Goal: Find contact information: Find contact information

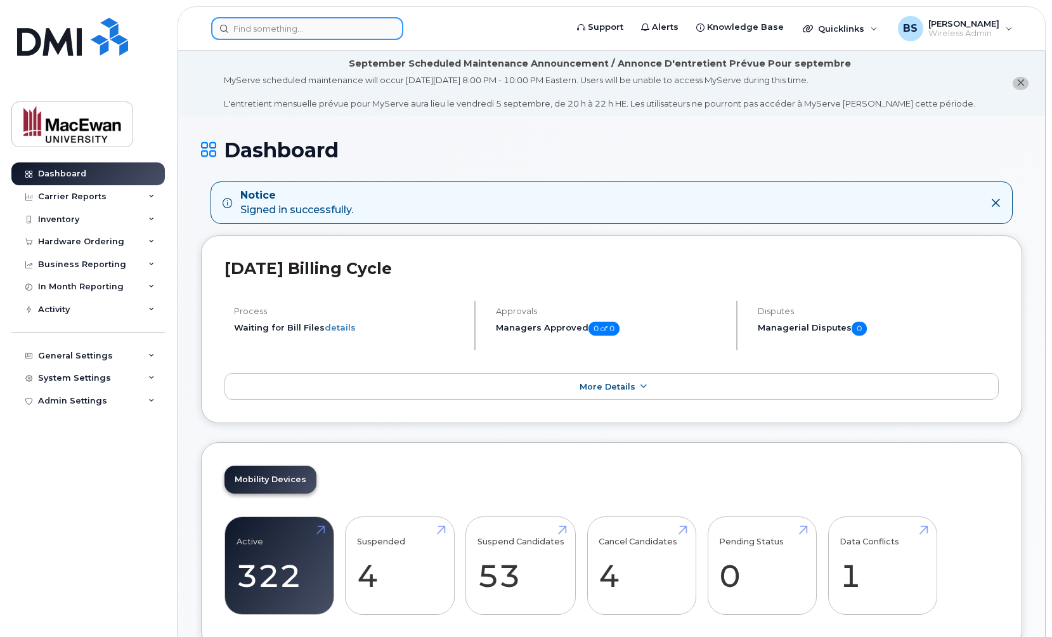
click at [353, 24] on input at bounding box center [307, 28] width 192 height 23
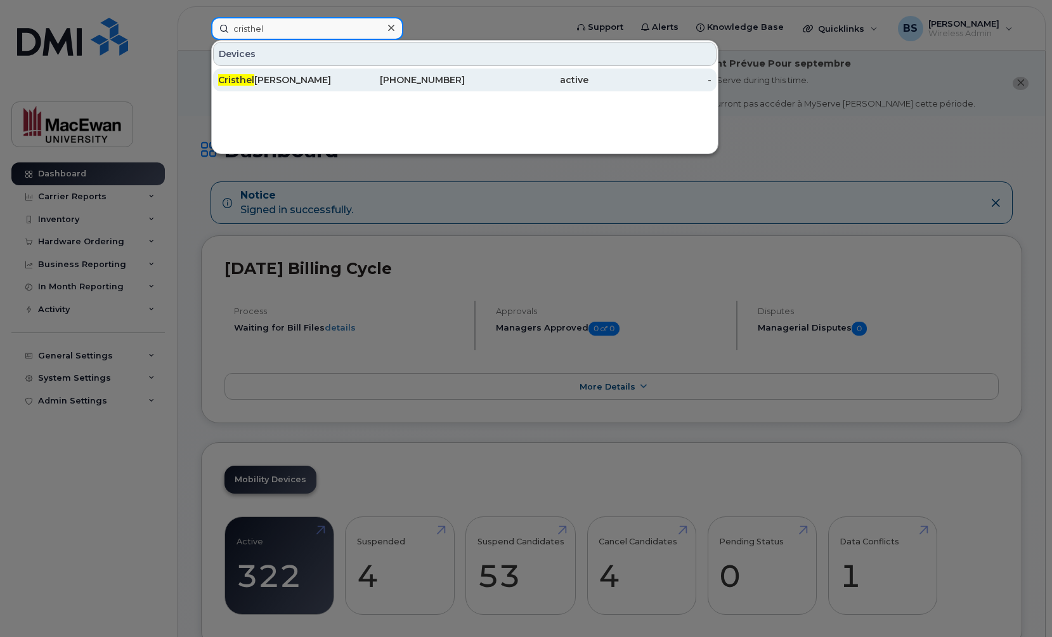
type input "cristhel"
click at [349, 81] on div "[PHONE_NUMBER]" at bounding box center [404, 80] width 124 height 13
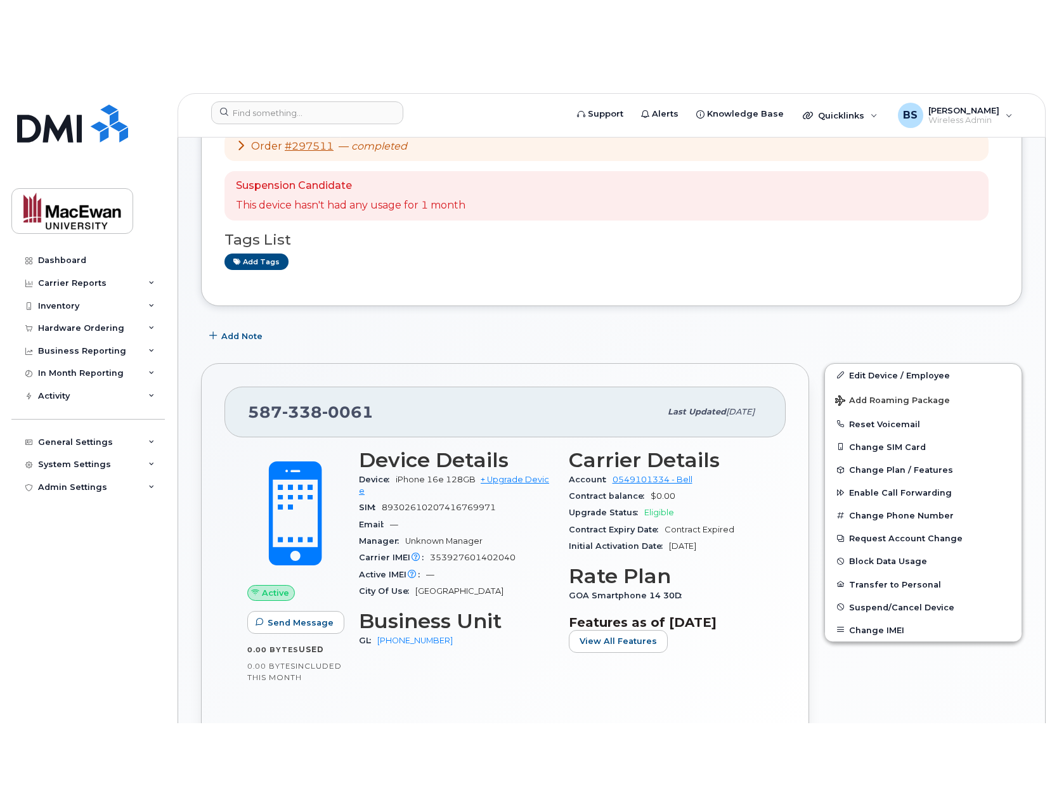
scroll to position [193, 0]
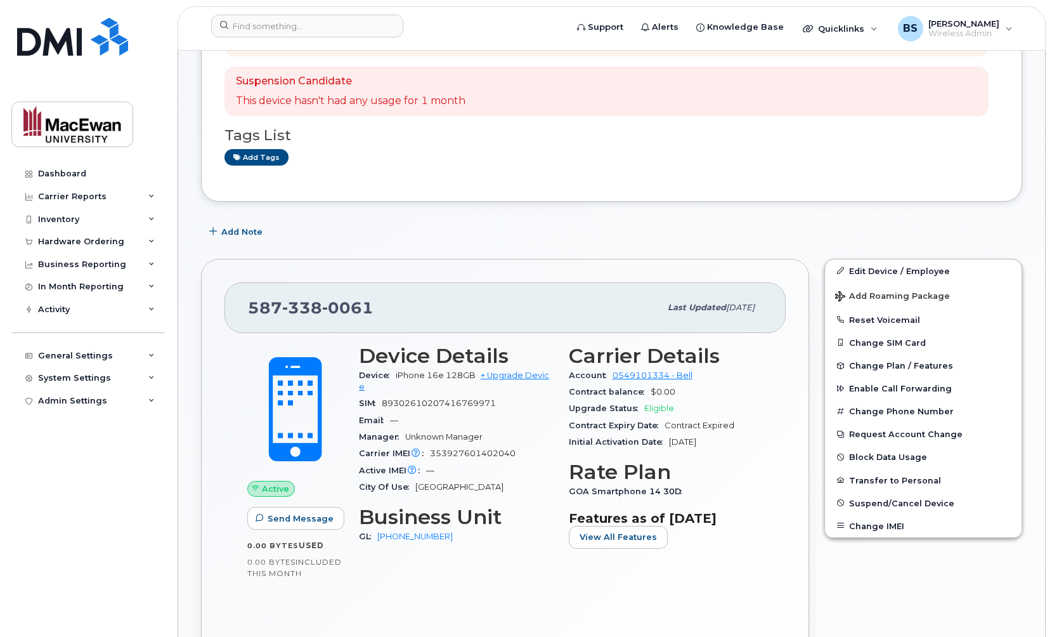
click at [325, 315] on span "0061" at bounding box center [347, 307] width 51 height 19
copy span "587 338 0061"
